Goal: Task Accomplishment & Management: Use online tool/utility

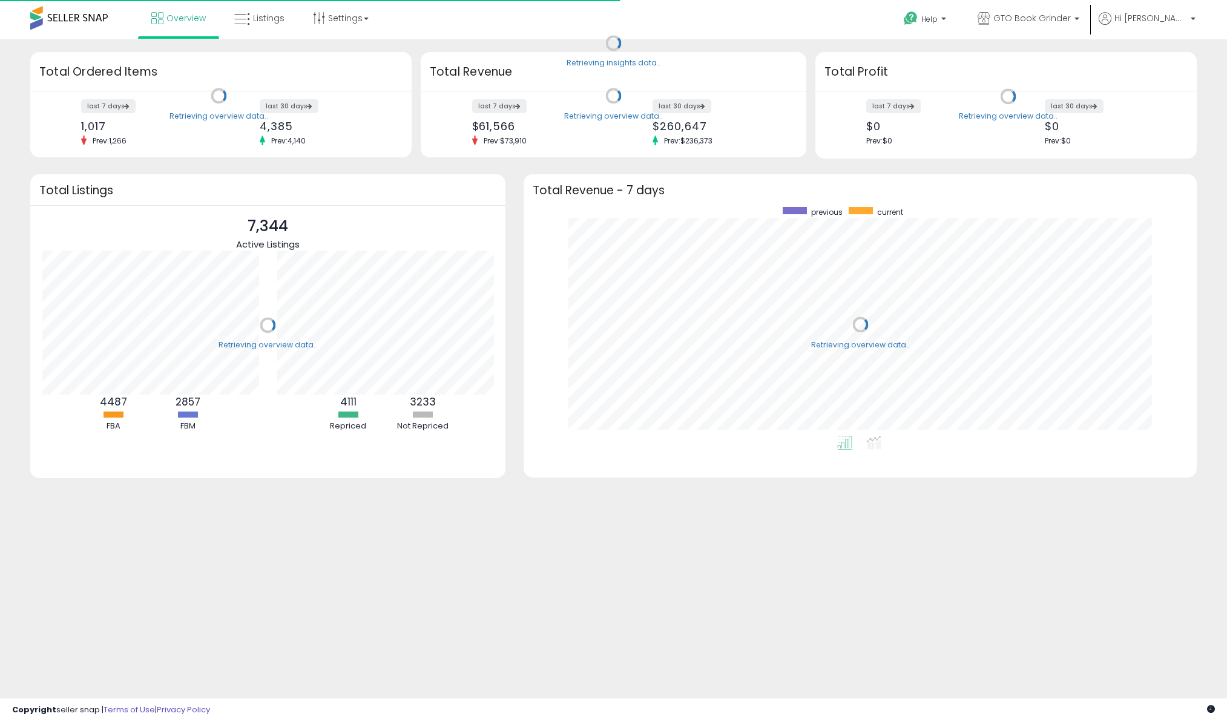
scroll to position [229, 648]
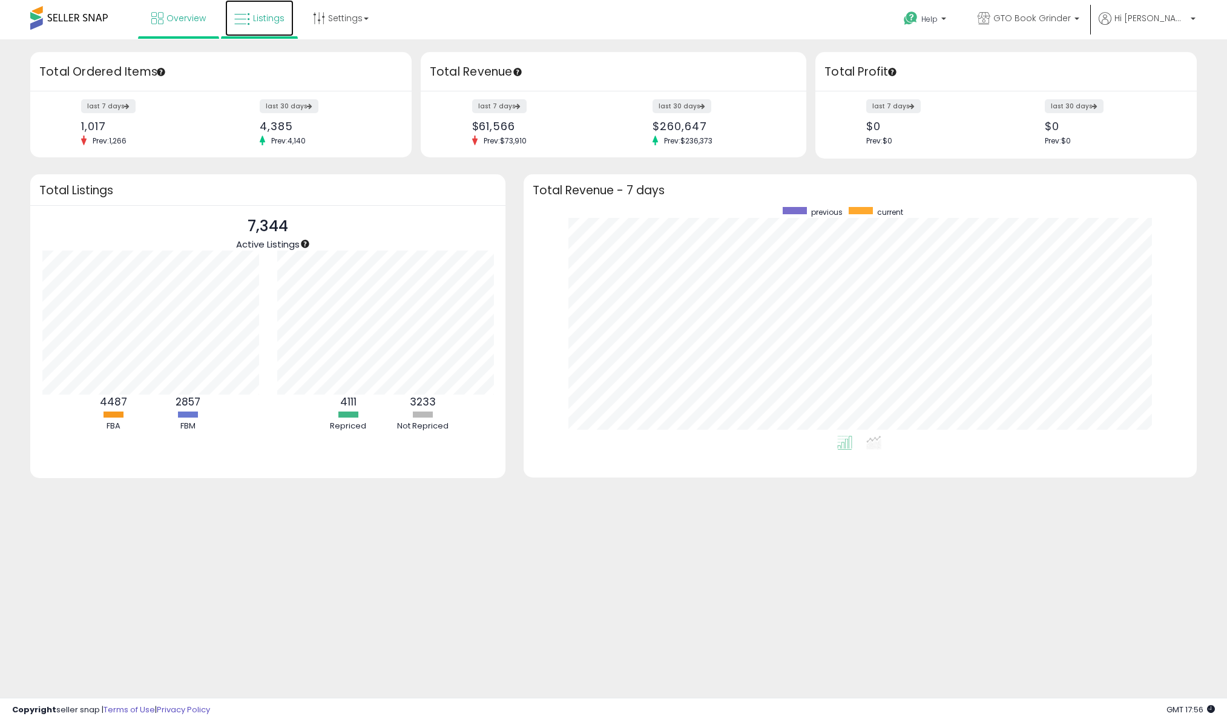
click at [262, 5] on link "Listings" at bounding box center [259, 18] width 68 height 36
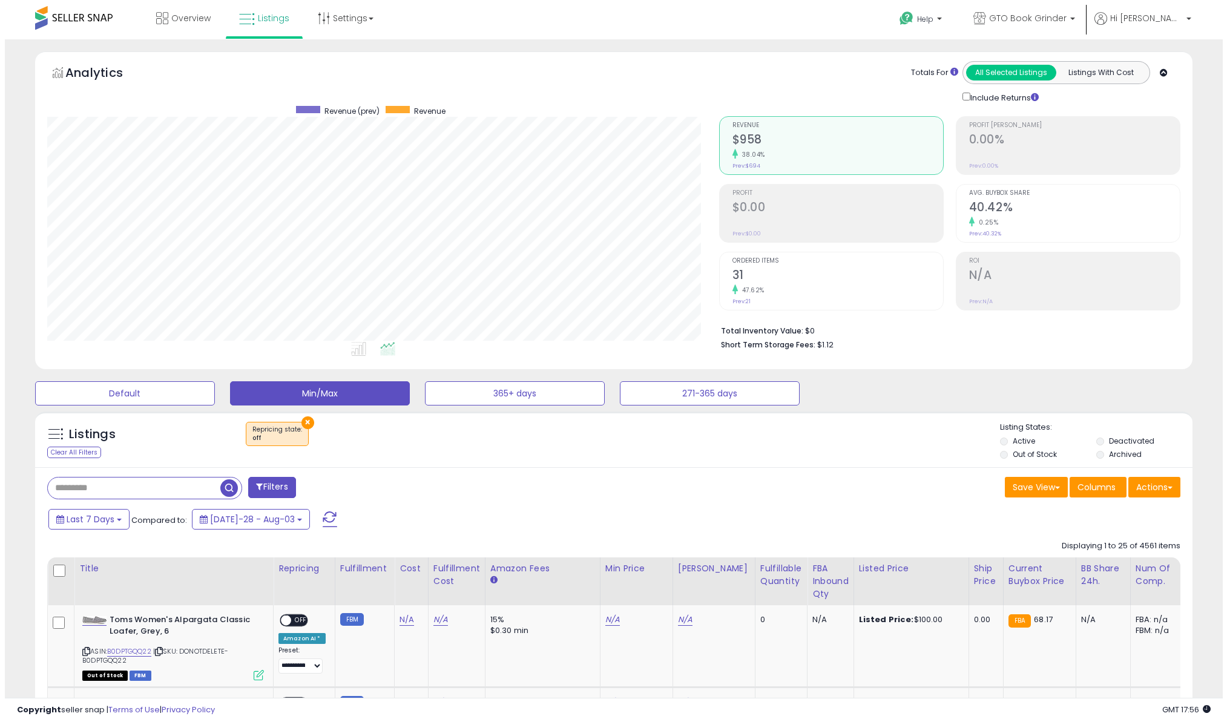
scroll to position [248, 671]
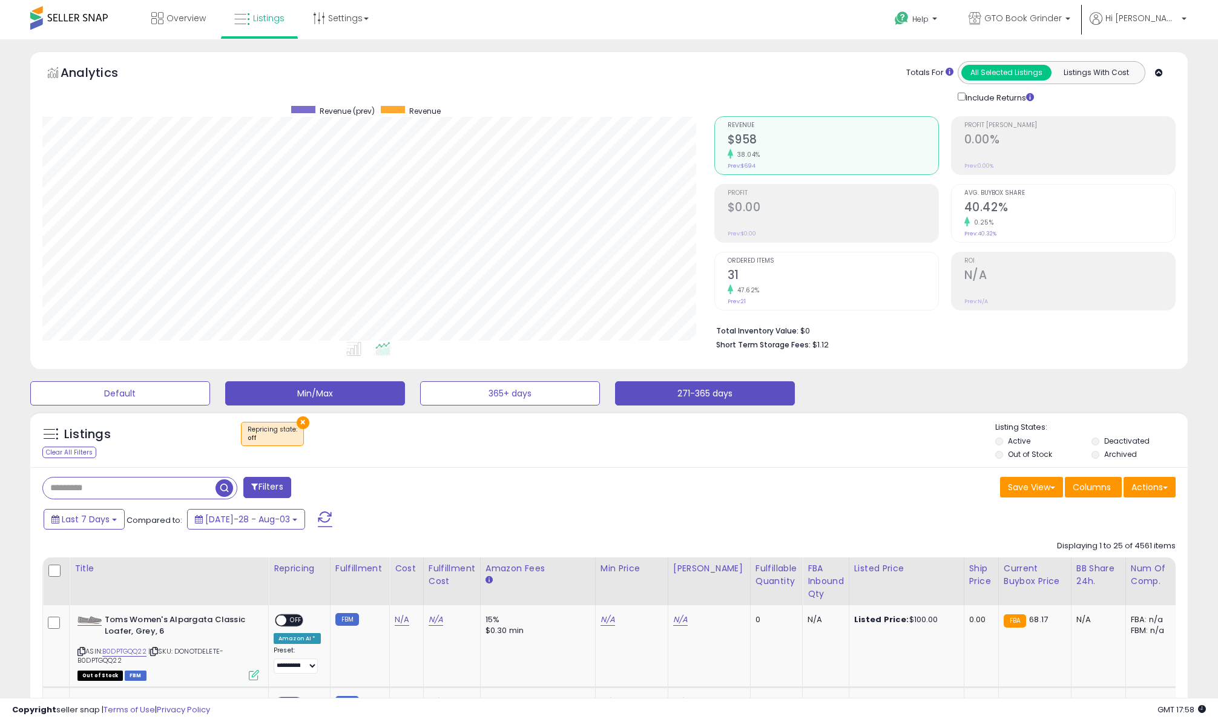
click at [210, 403] on button "271-365 days" at bounding box center [120, 393] width 180 height 24
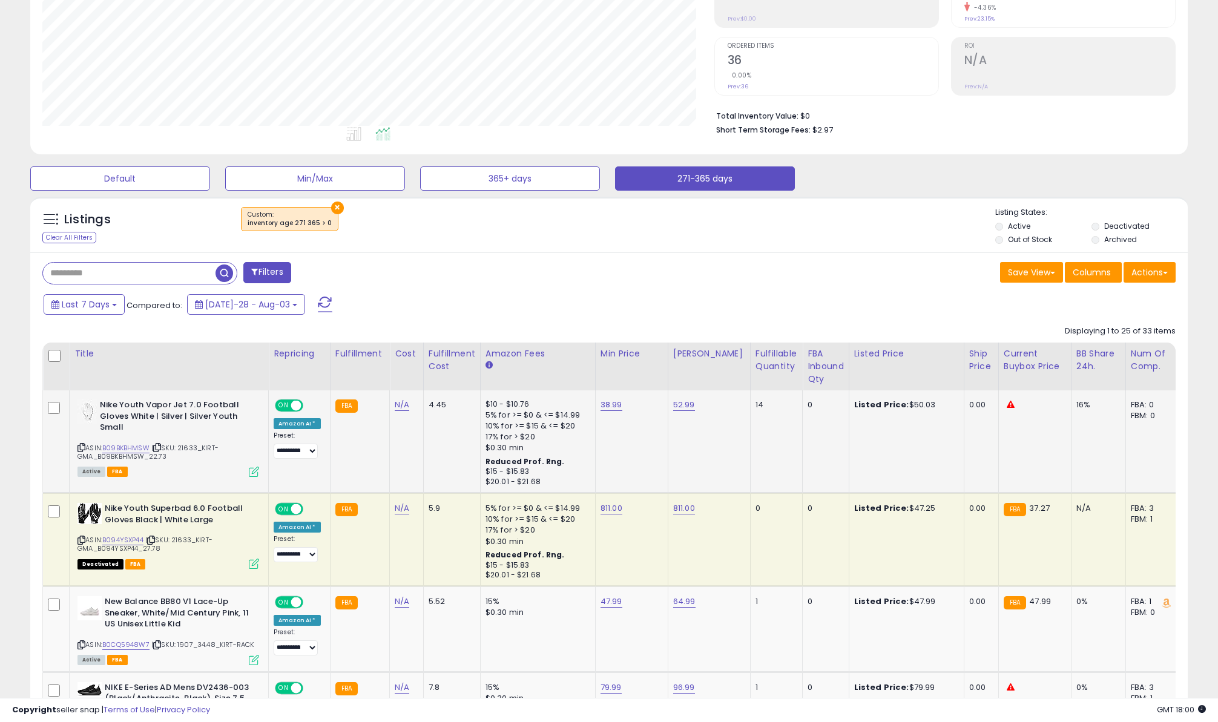
scroll to position [303, 0]
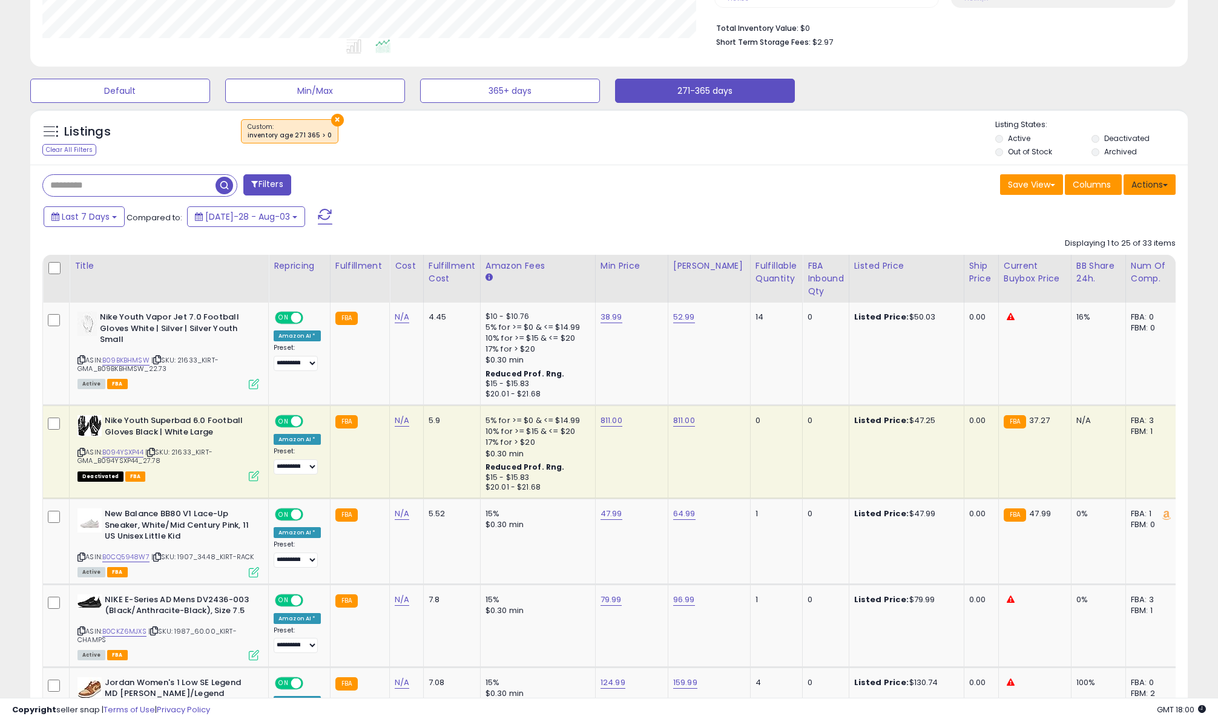
click at [1151, 192] on button "Actions" at bounding box center [1150, 184] width 52 height 21
click at [1108, 242] on link "Export Visible Columns" at bounding box center [1100, 240] width 133 height 19
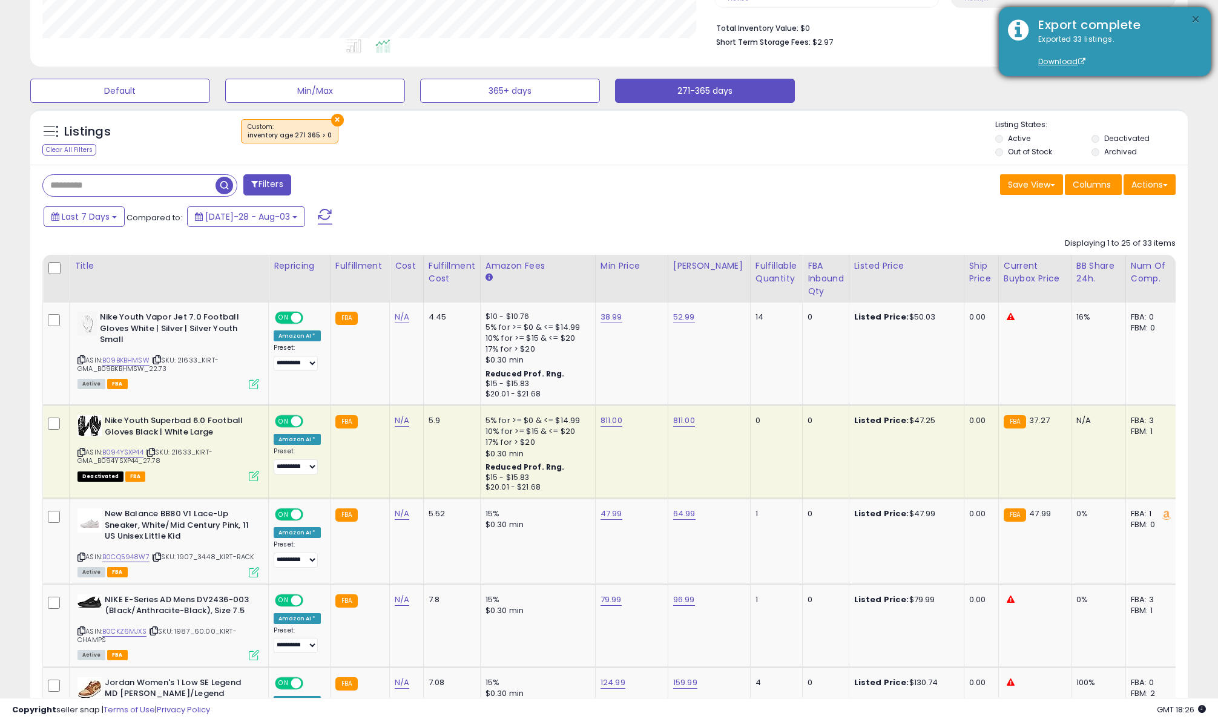
click at [1198, 18] on button "×" at bounding box center [1196, 19] width 10 height 15
